Goal: Information Seeking & Learning: Learn about a topic

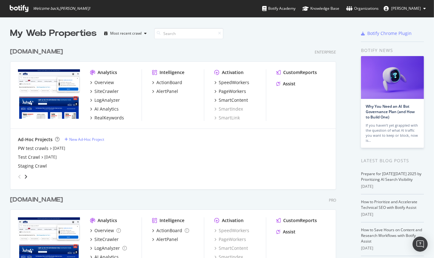
scroll to position [253, 424]
drag, startPoint x: 0, startPoint y: 0, endPoint x: 49, endPoint y: 201, distance: 207.0
click at [49, 201] on div "[DOMAIN_NAME]" at bounding box center [36, 199] width 53 height 9
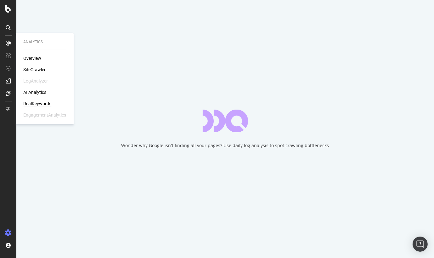
click at [41, 104] on div "RealKeywords" at bounding box center [37, 103] width 28 height 6
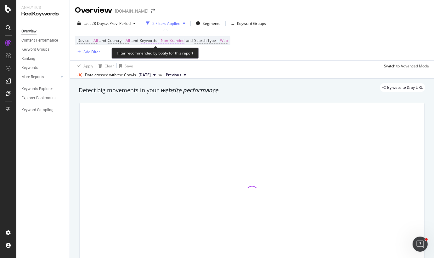
click at [157, 40] on span "Keywords" at bounding box center [148, 40] width 17 height 5
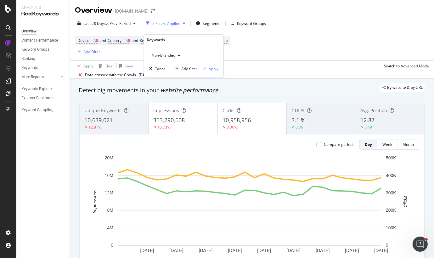
click at [282, 51] on div "Device = All and Country = All and Keywords = Non-Branded and Search Type = Web…" at bounding box center [252, 45] width 354 height 29
click at [28, 89] on div "Keywords Explorer" at bounding box center [36, 89] width 31 height 7
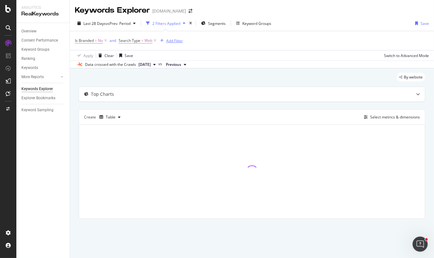
click at [177, 40] on div "Add Filter" at bounding box center [174, 40] width 17 height 5
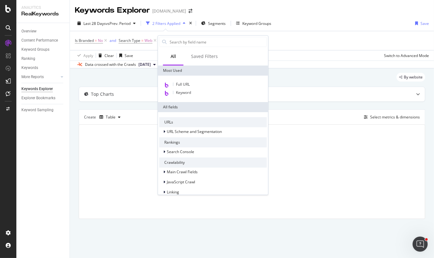
click at [344, 45] on div "Is Branded = No and Search Type = Web Add Filter" at bounding box center [252, 40] width 354 height 19
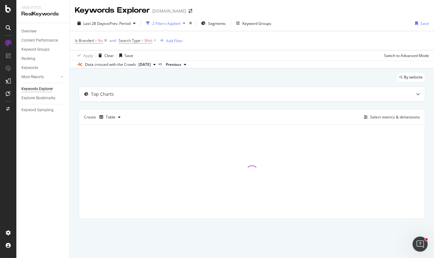
click at [104, 40] on icon at bounding box center [105, 40] width 5 height 6
click at [130, 41] on div "Add Filter" at bounding box center [130, 40] width 17 height 5
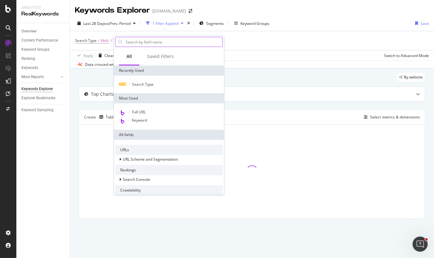
click at [151, 40] on input "text" at bounding box center [174, 41] width 98 height 9
type input "r"
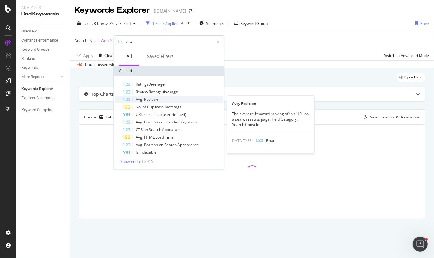
type input "ave"
click at [157, 96] on div "Avg. Position" at bounding box center [173, 100] width 100 height 8
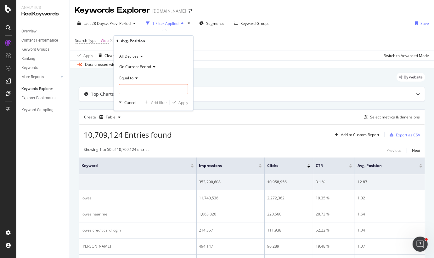
click at [136, 76] on icon at bounding box center [135, 78] width 4 height 4
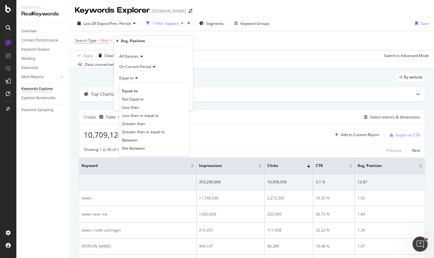
drag, startPoint x: 135, startPoint y: 137, endPoint x: 136, endPoint y: 131, distance: 6.1
click at [135, 137] on span "Between" at bounding box center [129, 139] width 15 height 5
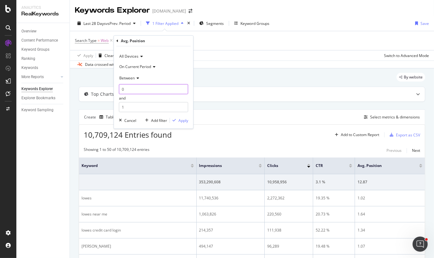
click at [141, 90] on input "0" at bounding box center [153, 89] width 69 height 10
drag, startPoint x: 142, startPoint y: 90, endPoint x: 103, endPoint y: 77, distance: 41.2
click at [92, 89] on body "Analytics RealKeywords Overview Content Performance Keyword Groups Ranking Keyw…" at bounding box center [217, 129] width 434 height 258
type input "5"
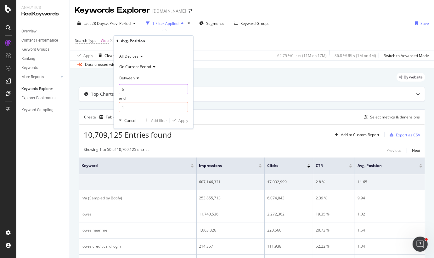
type input "6"
click at [128, 110] on input "20" at bounding box center [153, 107] width 69 height 10
type input "20"
click at [183, 121] on div "Apply" at bounding box center [183, 120] width 10 height 5
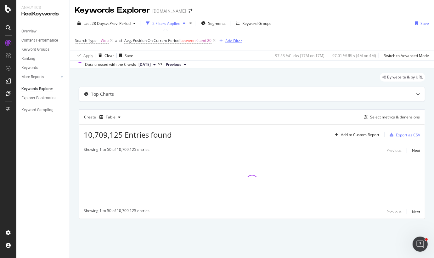
click at [234, 40] on div "Add Filter" at bounding box center [233, 40] width 17 height 5
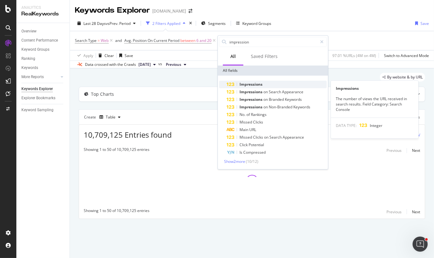
type input "impression"
click at [254, 82] on span "Impressions" at bounding box center [250, 84] width 23 height 5
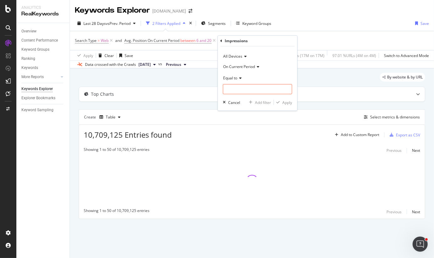
click at [235, 78] on span "Equal to" at bounding box center [230, 77] width 14 height 5
click at [239, 78] on icon at bounding box center [239, 78] width 4 height 4
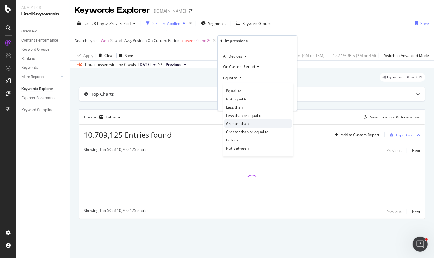
click at [245, 124] on span "Greater than" at bounding box center [237, 123] width 23 height 5
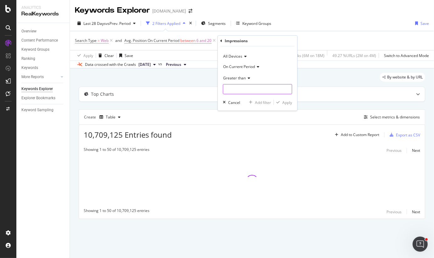
drag, startPoint x: 248, startPoint y: 90, endPoint x: 253, endPoint y: 89, distance: 5.4
click at [248, 90] on input "number" at bounding box center [257, 89] width 69 height 10
type input "550"
type input "500"
drag, startPoint x: 288, startPoint y: 104, endPoint x: 288, endPoint y: 100, distance: 4.1
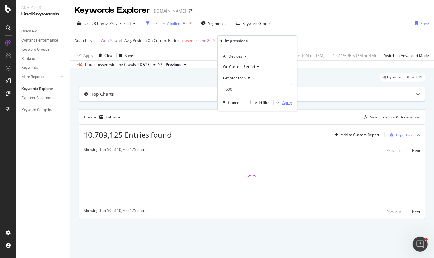
click at [288, 104] on div "Apply" at bounding box center [287, 102] width 10 height 5
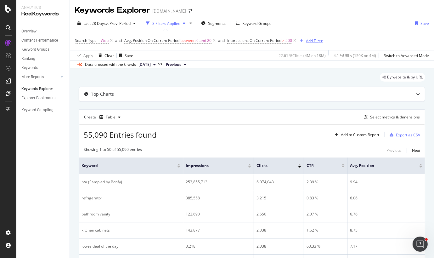
click at [313, 37] on div "Add Filter" at bounding box center [309, 40] width 25 height 7
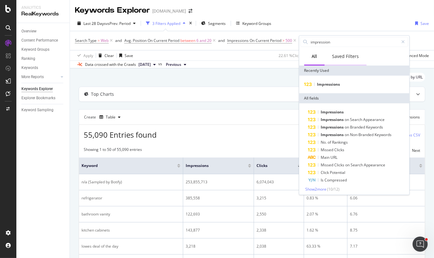
click at [355, 58] on div "Saved Filters" at bounding box center [345, 56] width 27 height 6
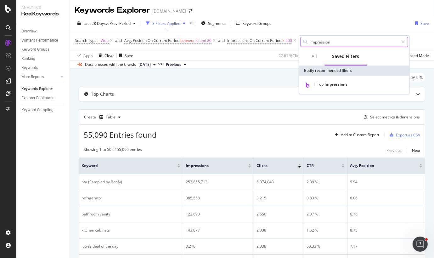
drag, startPoint x: 316, startPoint y: 60, endPoint x: 328, endPoint y: 42, distance: 21.7
click at [316, 59] on div "All" at bounding box center [314, 56] width 20 height 17
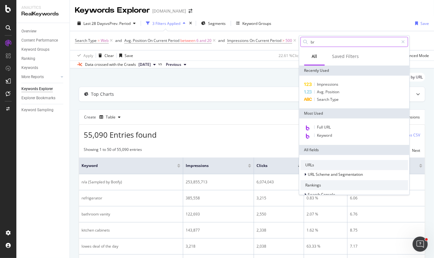
type input "b"
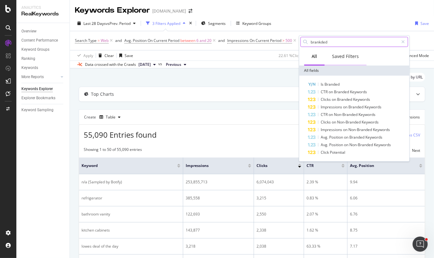
type input "brankded"
click at [346, 55] on div "Saved Filters" at bounding box center [345, 56] width 27 height 6
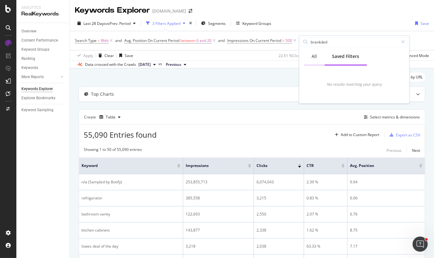
click at [316, 57] on div "All" at bounding box center [314, 56] width 5 height 6
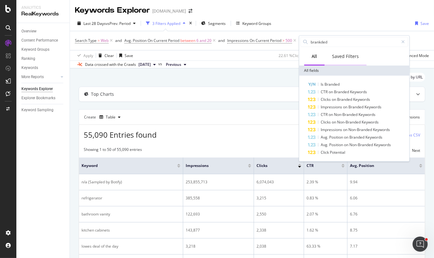
click at [344, 55] on div "Saved Filters" at bounding box center [345, 56] width 27 height 6
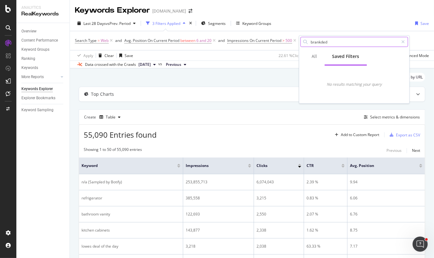
click at [335, 41] on input "brankded" at bounding box center [354, 41] width 88 height 9
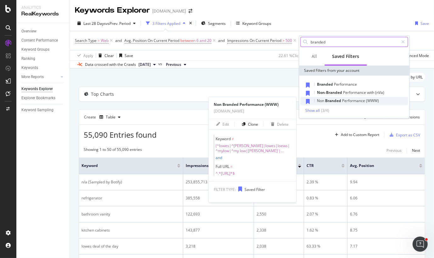
type input "branded"
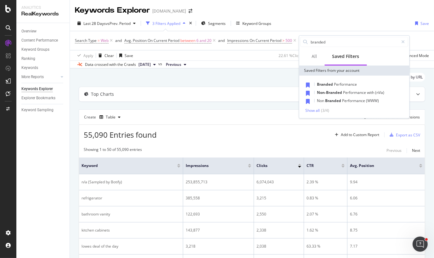
drag, startPoint x: 339, startPoint y: 98, endPoint x: 354, endPoint y: 84, distance: 21.2
click at [338, 98] on span "Branded" at bounding box center [333, 100] width 17 height 5
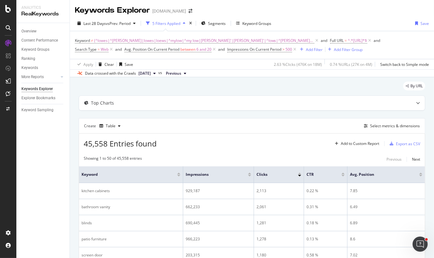
scroll to position [63, 0]
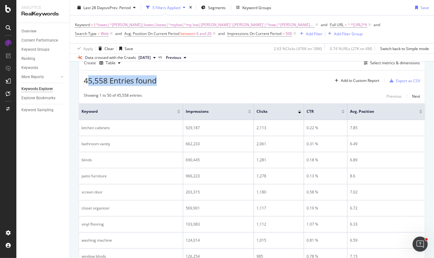
drag, startPoint x: 86, startPoint y: 81, endPoint x: 161, endPoint y: 85, distance: 75.0
click at [161, 85] on div "45,558 Entries found Add to Custom Report Export as CSV" at bounding box center [252, 77] width 346 height 15
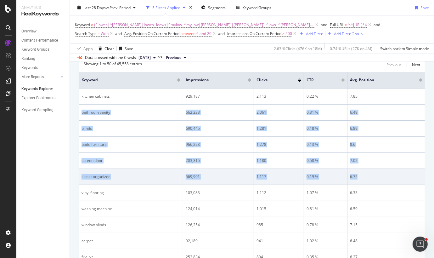
drag, startPoint x: 358, startPoint y: 94, endPoint x: 371, endPoint y: 168, distance: 75.5
click at [371, 169] on td "6.72" at bounding box center [385, 177] width 77 height 16
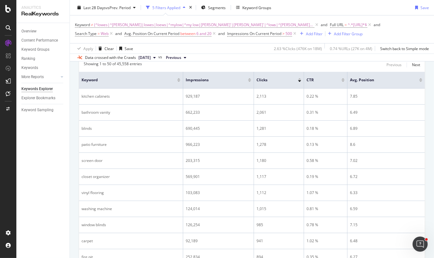
scroll to position [63, 0]
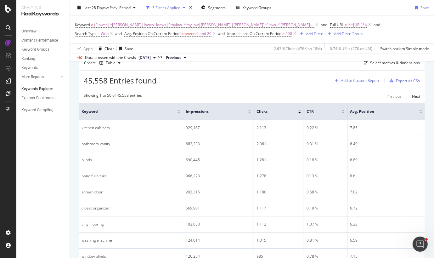
click at [353, 79] on div "Add to Custom Report" at bounding box center [360, 81] width 38 height 4
click at [397, 63] on div "Select metrics & dimensions" at bounding box center [395, 62] width 50 height 5
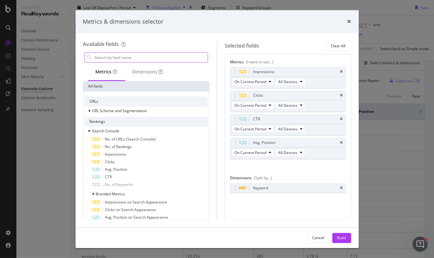
click at [149, 55] on input "modal" at bounding box center [151, 57] width 114 height 9
type input "url"
click at [160, 63] on div "url Metrics Dimensions All fields URLs URL Scheme and Segmentation Rankings Sea…" at bounding box center [146, 135] width 127 height 168
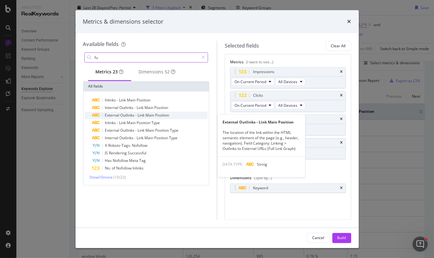
type input "f"
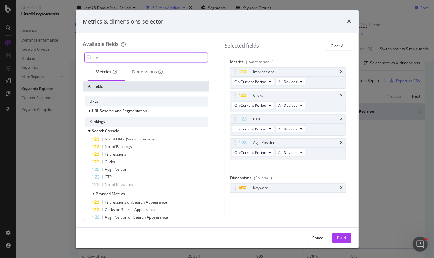
type input "url"
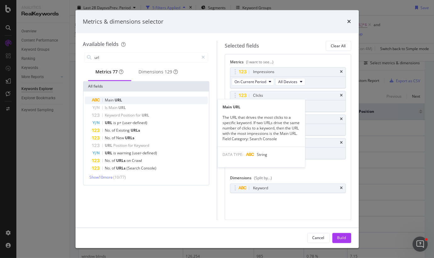
click at [118, 102] on span "URL" at bounding box center [119, 100] width 8 height 5
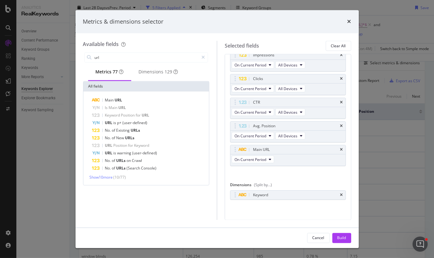
scroll to position [0, 0]
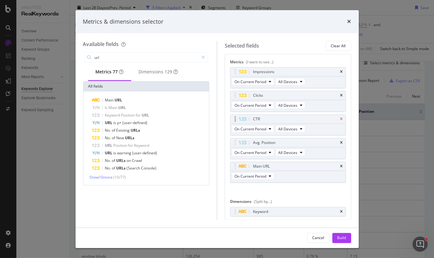
click at [340, 117] on icon "times" at bounding box center [341, 119] width 3 height 4
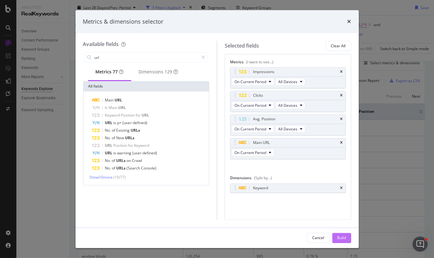
click at [340, 236] on div "Build" at bounding box center [341, 237] width 9 height 5
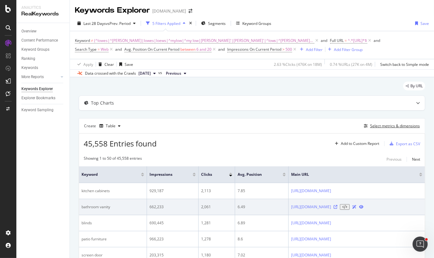
scroll to position [63, 0]
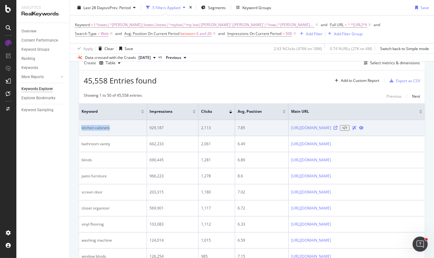
drag, startPoint x: 111, startPoint y: 130, endPoint x: 80, endPoint y: 128, distance: 30.6
click at [80, 128] on td "kitchen cabinets" at bounding box center [113, 128] width 68 height 16
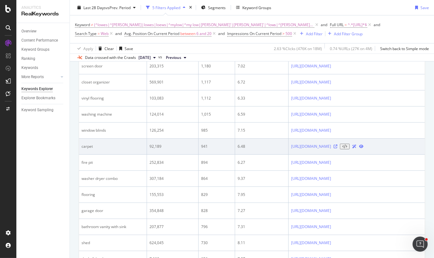
scroll to position [220, 0]
drag, startPoint x: 120, startPoint y: 169, endPoint x: 84, endPoint y: 168, distance: 35.3
click at [84, 150] on div "washer dryer combo" at bounding box center [113, 147] width 63 height 6
click at [108, 150] on div "washer dryer combo" at bounding box center [113, 147] width 63 height 6
drag, startPoint x: 119, startPoint y: 170, endPoint x: 101, endPoint y: 168, distance: 18.6
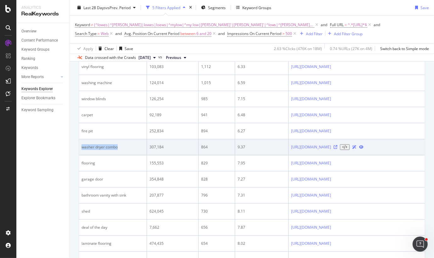
click at [81, 155] on td "washer dryer combo" at bounding box center [113, 147] width 68 height 16
click at [126, 155] on td "washer dryer combo" at bounding box center [113, 147] width 68 height 16
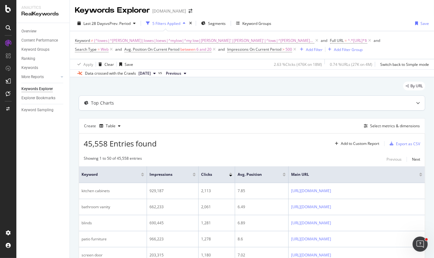
scroll to position [63, 0]
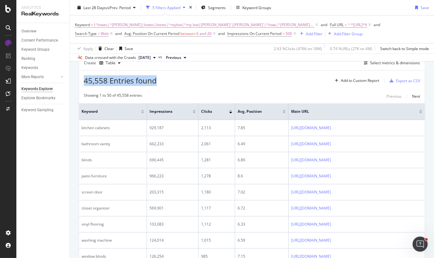
drag, startPoint x: 156, startPoint y: 81, endPoint x: 84, endPoint y: 82, distance: 72.1
click at [84, 82] on span "45,558 Entries found" at bounding box center [120, 80] width 73 height 10
click at [141, 80] on span "45,558 Entries found" at bounding box center [120, 80] width 73 height 10
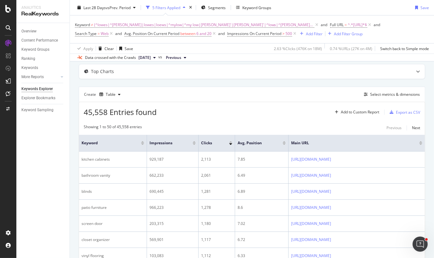
scroll to position [0, 0]
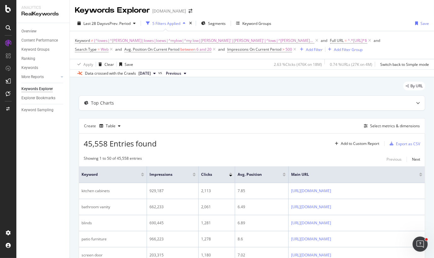
click at [344, 86] on div "By URL" at bounding box center [252, 89] width 346 height 14
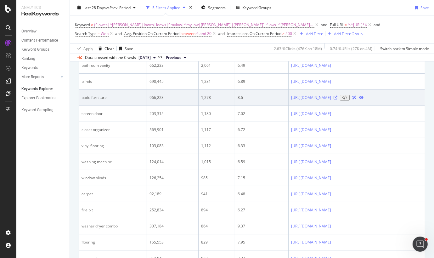
scroll to position [47, 0]
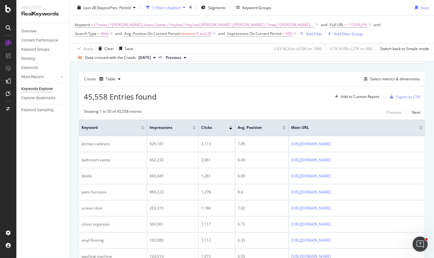
click at [229, 82] on div "Create Table Select metrics & dimensions" at bounding box center [252, 78] width 346 height 15
click at [214, 82] on div "Create Table Select metrics & dimensions" at bounding box center [252, 78] width 346 height 15
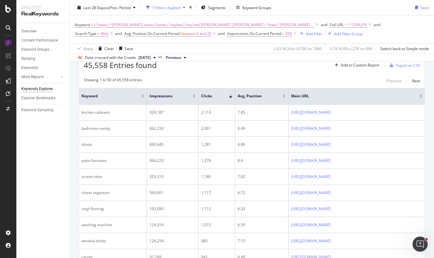
scroll to position [15, 0]
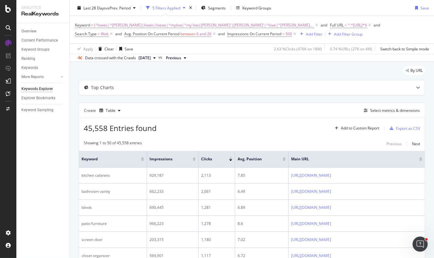
click at [402, 25] on div "Keyword ≠ (^lowes|^[PERSON_NAME]|lowes|loews|^mylow|^my low|[PERSON_NAME]'|[PER…" at bounding box center [252, 30] width 354 height 18
